Goal: Task Accomplishment & Management: Complete application form

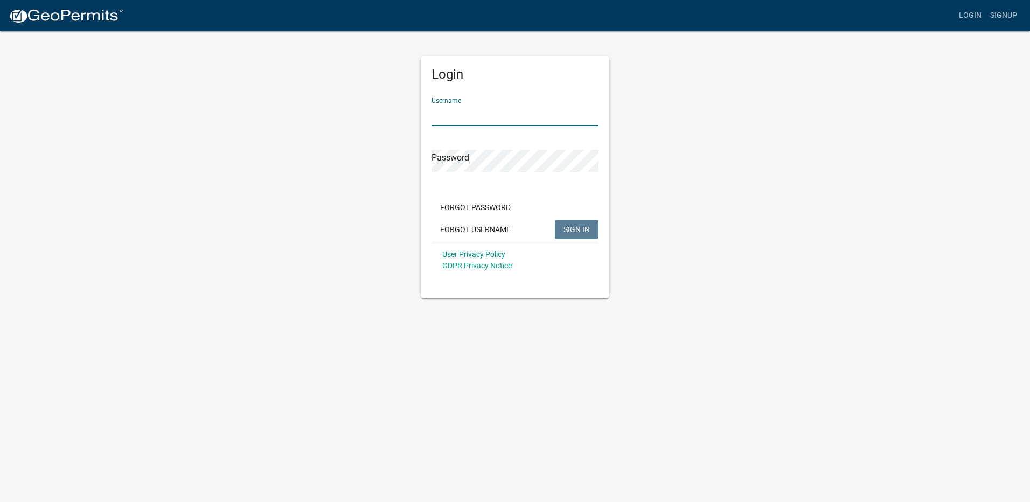
click at [501, 108] on input "Username" at bounding box center [514, 115] width 167 height 22
click at [501, 126] on form "Username Password Forgot Password Forgot Username SIGN IN User Privacy Policy G…" at bounding box center [514, 183] width 167 height 189
click at [500, 116] on input "Username" at bounding box center [514, 115] width 167 height 22
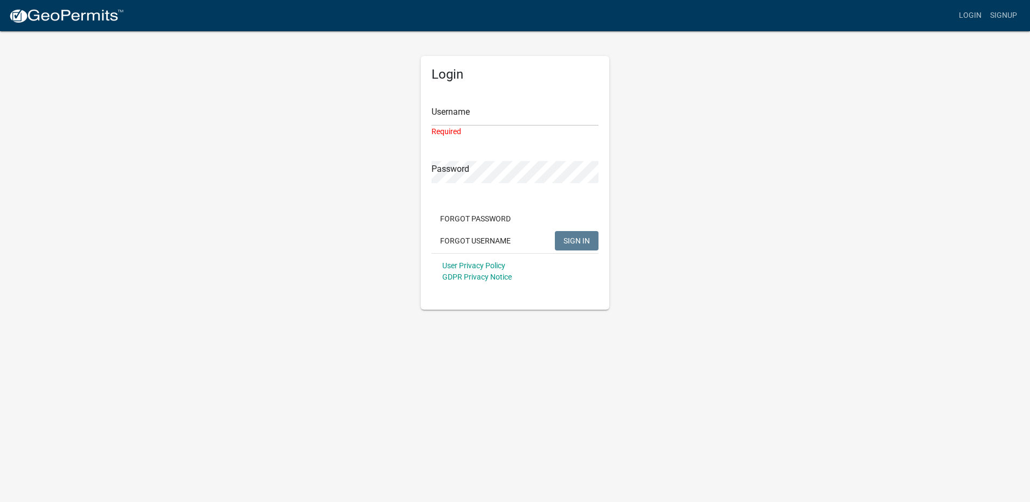
drag, startPoint x: 564, startPoint y: 211, endPoint x: 577, endPoint y: 224, distance: 18.3
click at [569, 215] on div "Forgot Password Forgot Username SIGN IN" at bounding box center [514, 231] width 167 height 44
click at [493, 244] on button "Forgot Username" at bounding box center [475, 240] width 88 height 19
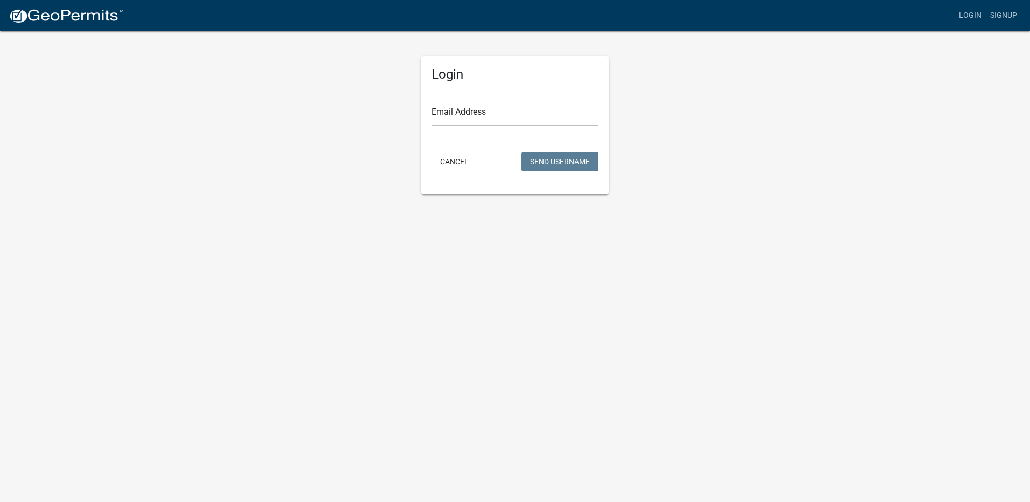
click at [761, 263] on body "Internet Explorer does NOT work with GeoPermits. Get a new browser for more sec…" at bounding box center [515, 251] width 1030 height 502
click at [457, 164] on button "Cancel" at bounding box center [454, 161] width 46 height 19
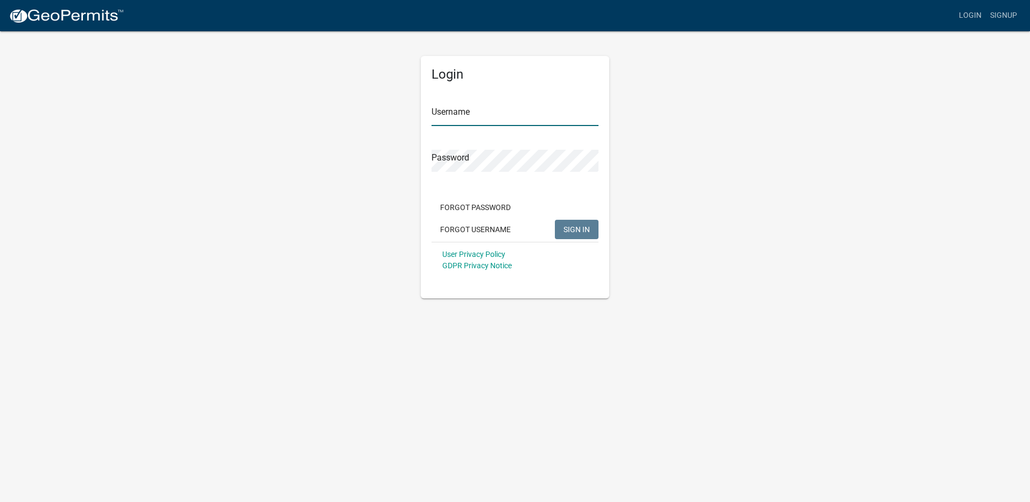
click at [495, 115] on input "Username" at bounding box center [514, 115] width 167 height 22
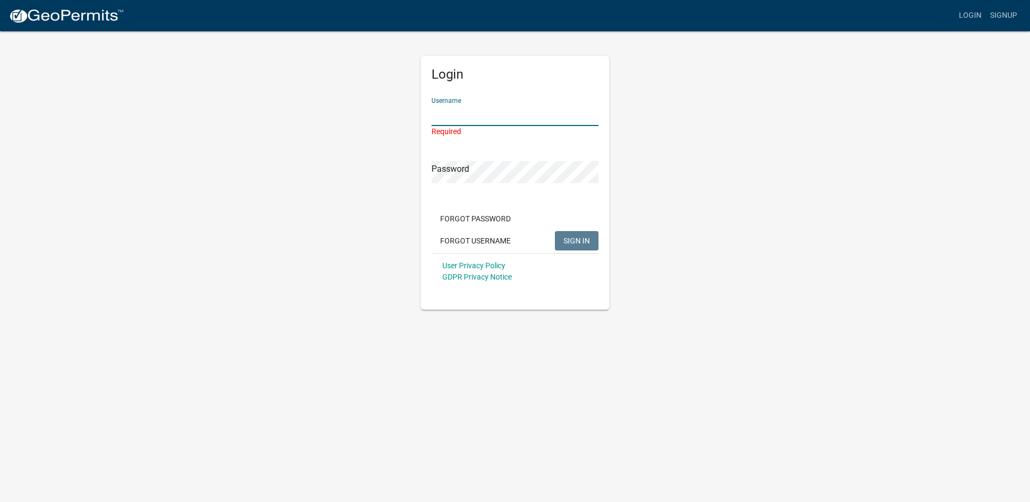
click at [501, 106] on input "Username" at bounding box center [514, 115] width 167 height 22
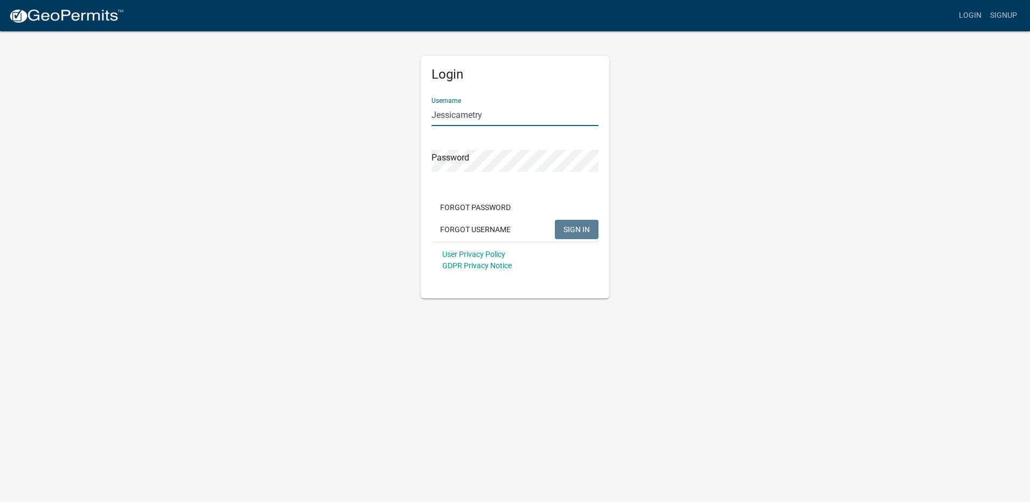
type input "Jessicametry"
click at [576, 227] on span "SIGN IN" at bounding box center [576, 229] width 26 height 9
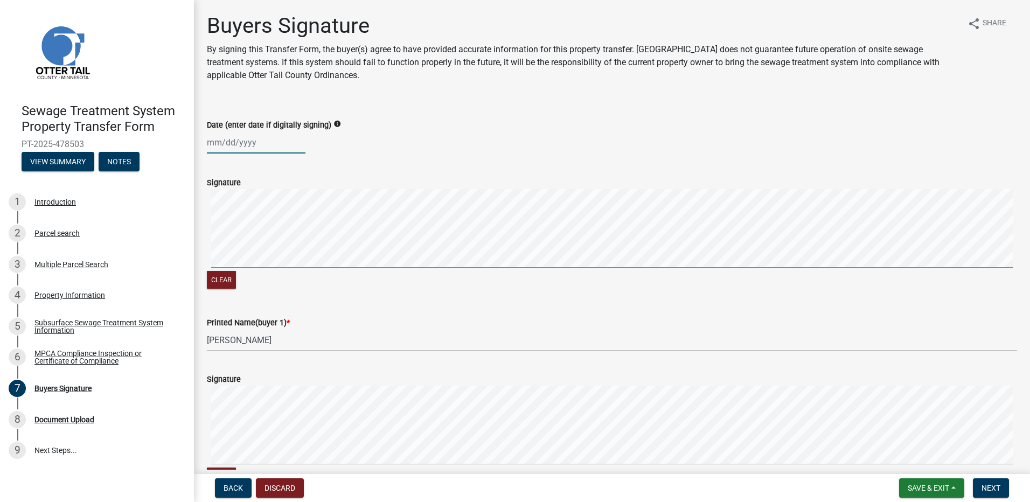
click at [235, 142] on div at bounding box center [256, 142] width 99 height 22
select select "9"
select select "2025"
click at [214, 235] on div "15" at bounding box center [217, 234] width 17 height 17
type input "09/15/2025"
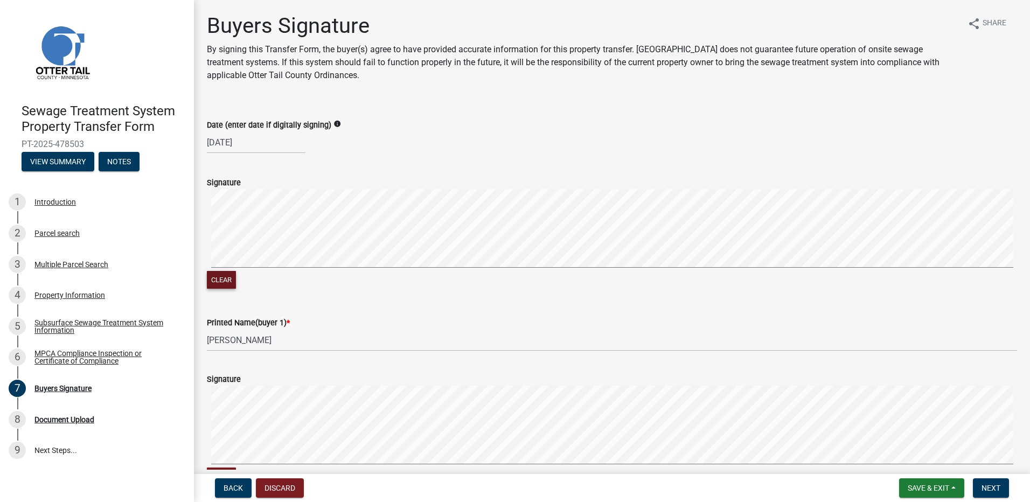
click at [227, 282] on button "Clear" at bounding box center [221, 280] width 29 height 18
click at [213, 278] on button "Clear" at bounding box center [221, 280] width 29 height 18
click at [221, 282] on button "Clear" at bounding box center [221, 280] width 29 height 18
click at [994, 487] on span "Next" at bounding box center [990, 488] width 19 height 9
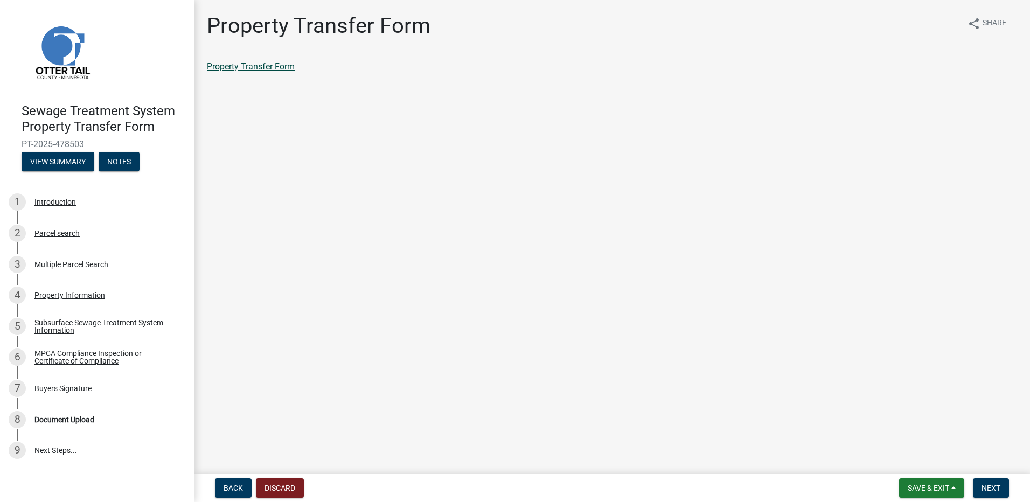
click at [259, 70] on link "Property Transfer Form" at bounding box center [251, 66] width 88 height 10
click at [991, 490] on span "Next" at bounding box center [990, 488] width 19 height 9
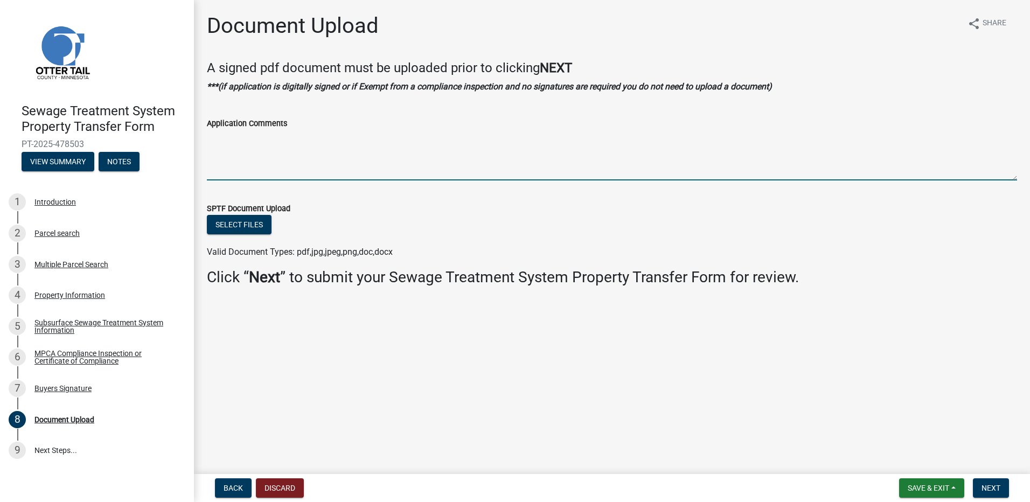
click at [246, 154] on textarea "Application Comments" at bounding box center [612, 155] width 810 height 51
click at [241, 226] on button "Select files" at bounding box center [239, 224] width 65 height 19
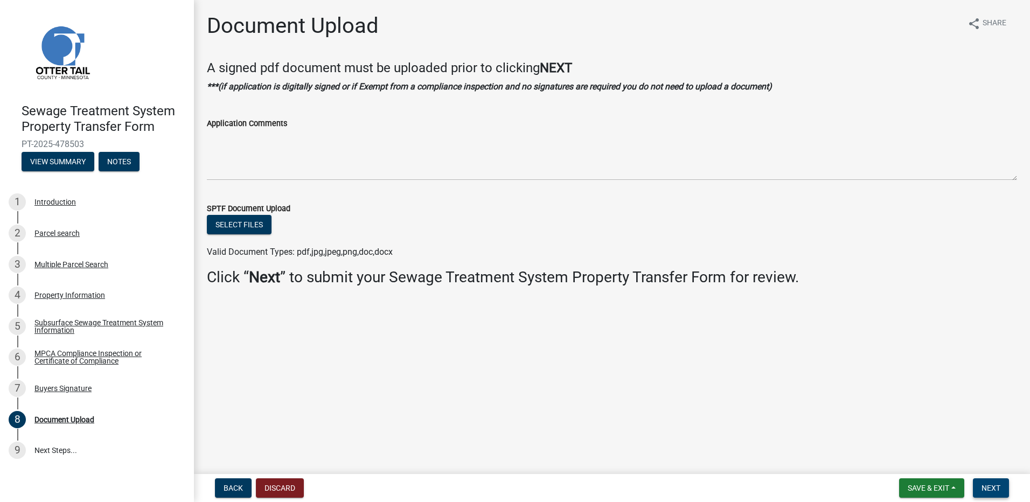
click at [990, 491] on span "Next" at bounding box center [990, 488] width 19 height 9
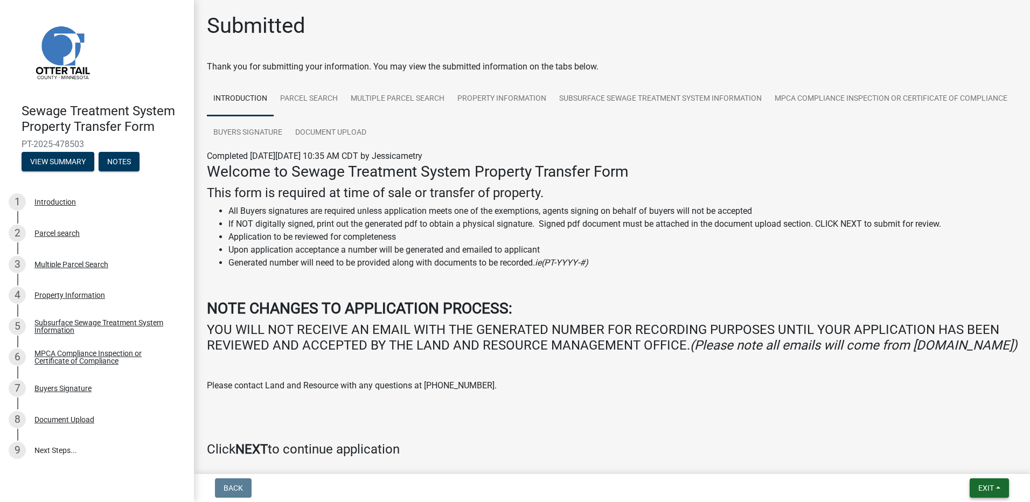
click at [991, 488] on span "Exit" at bounding box center [986, 488] width 16 height 9
click at [964, 463] on button "Save & Exit" at bounding box center [965, 460] width 86 height 26
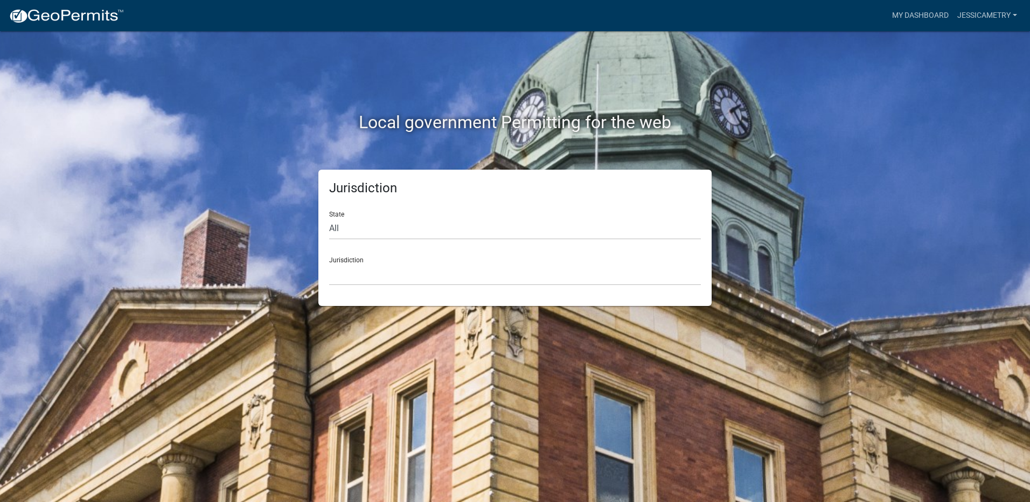
click at [852, 243] on div "Local government Permitting for the web Jurisdiction State All Colorado Georgia…" at bounding box center [515, 251] width 1030 height 502
